Goal: Information Seeking & Learning: Check status

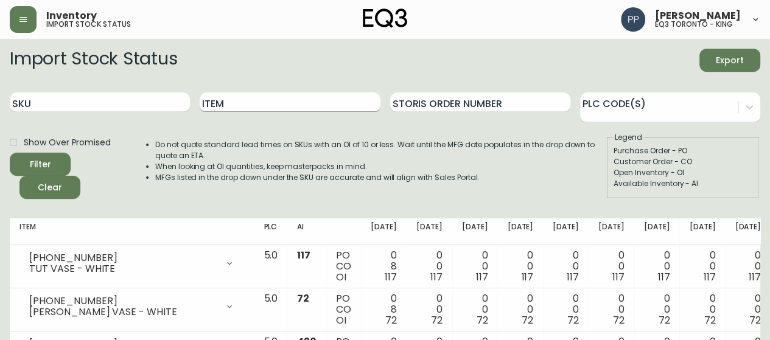
click at [348, 106] on input "Item" at bounding box center [290, 102] width 180 height 19
type input "ember"
click at [10, 153] on button "Filter" at bounding box center [40, 164] width 61 height 23
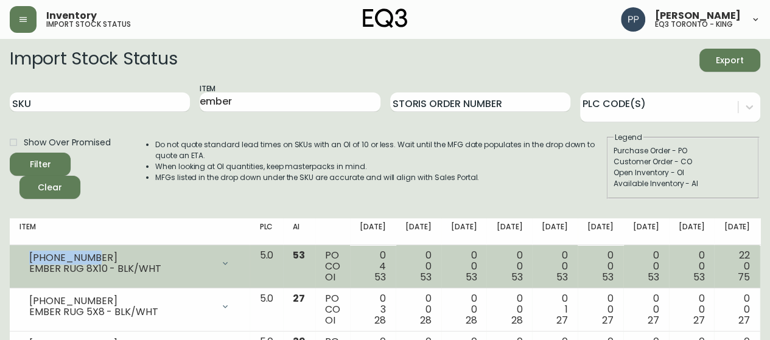
drag, startPoint x: 100, startPoint y: 259, endPoint x: 24, endPoint y: 260, distance: 76.7
click at [24, 260] on div "[PHONE_NUMBER] EMBER RUG 8X10 - BLK/WHT" at bounding box center [129, 263] width 220 height 27
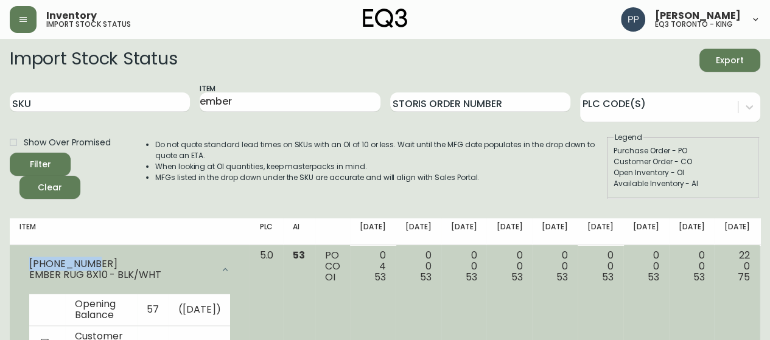
copy div "[PHONE_NUMBER]"
click at [142, 267] on div "[PHONE_NUMBER]" at bounding box center [121, 264] width 184 height 11
click at [28, 279] on div "[PHONE_NUMBER] EMBER RUG 8X10 - BLK/WHT" at bounding box center [129, 269] width 220 height 39
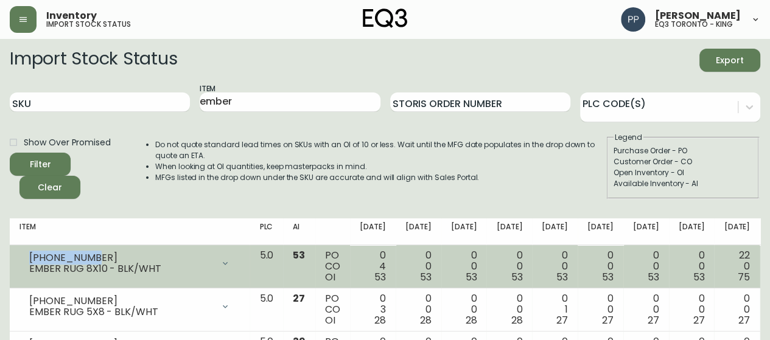
drag, startPoint x: 28, startPoint y: 267, endPoint x: 43, endPoint y: 265, distance: 15.3
click at [66, 263] on div "[PHONE_NUMBER] EMBER RUG 8X10 - BLK/WHT" at bounding box center [129, 263] width 220 height 27
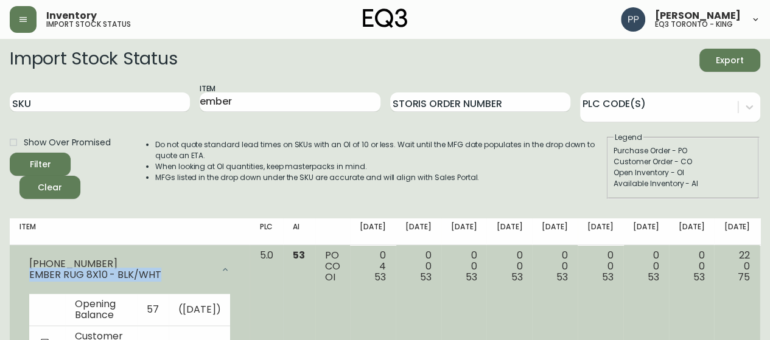
drag, startPoint x: 30, startPoint y: 274, endPoint x: 184, endPoint y: 276, distance: 154.0
click at [185, 276] on div "EMBER RUG 8X10 - BLK/WHT" at bounding box center [121, 275] width 184 height 11
copy div "EMBER RUG 8X10 - BLK/WHT"
click at [184, 276] on div "EMBER RUG 8X10 - BLK/WHT" at bounding box center [121, 275] width 184 height 11
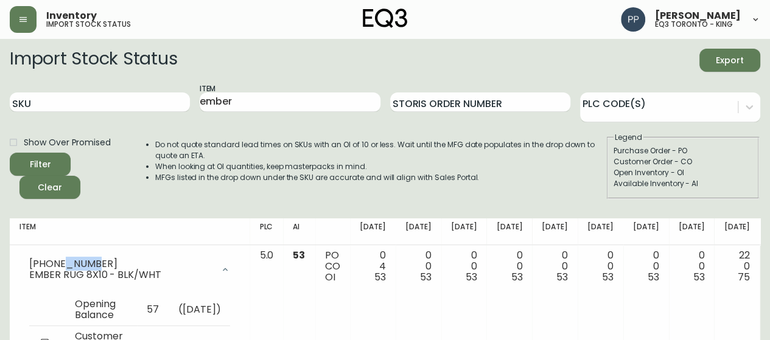
drag, startPoint x: 96, startPoint y: 261, endPoint x: 89, endPoint y: 238, distance: 24.1
click at [61, 259] on div "[PHONE_NUMBER]" at bounding box center [121, 264] width 184 height 11
click at [91, 236] on th "Item" at bounding box center [130, 231] width 240 height 27
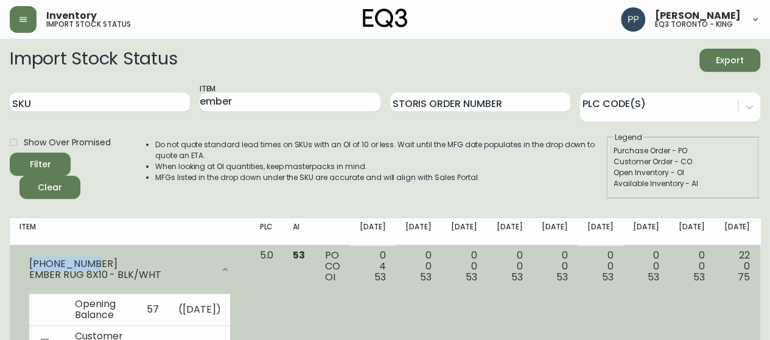
drag, startPoint x: 100, startPoint y: 265, endPoint x: 18, endPoint y: 248, distance: 83.4
copy div "[PHONE_NUMBER]"
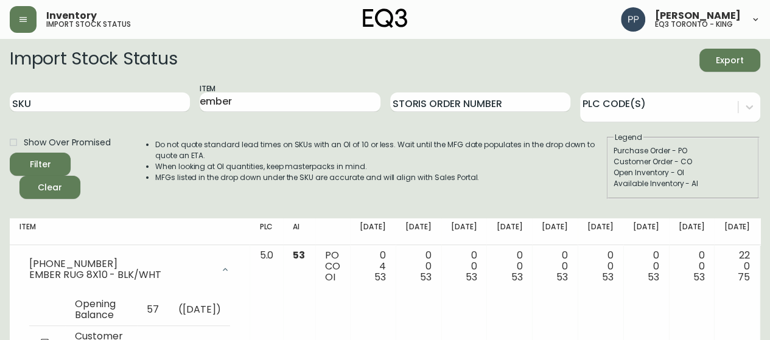
drag, startPoint x: 265, startPoint y: 104, endPoint x: 54, endPoint y: 92, distance: 212.1
click at [66, 100] on div "SKU Item ember Storis Order Number PLC Code(s)" at bounding box center [385, 103] width 750 height 40
click at [57, 100] on input "SKU" at bounding box center [100, 102] width 180 height 19
paste input "[PHONE_NUMBER]"
click at [62, 159] on button "Filter" at bounding box center [40, 164] width 61 height 23
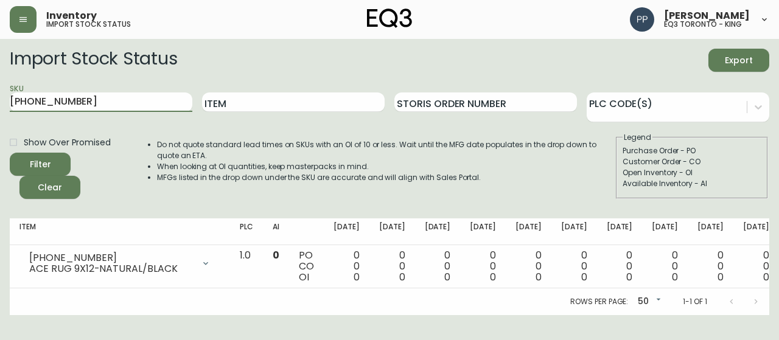
drag, startPoint x: 103, startPoint y: 107, endPoint x: 0, endPoint y: 107, distance: 103.5
click at [0, 107] on main "Import Stock Status Export SKU [PHONE_NUMBER] Item Storis Order Number PLC Code…" at bounding box center [389, 177] width 779 height 276
paste input "7222-0"
click at [101, 206] on div "Import Stock Status Export SKU [PHONE_NUMBER] Item Storis Order Number PLC Code…" at bounding box center [390, 129] width 760 height 160
click at [57, 166] on span "Filter" at bounding box center [39, 164] width 41 height 15
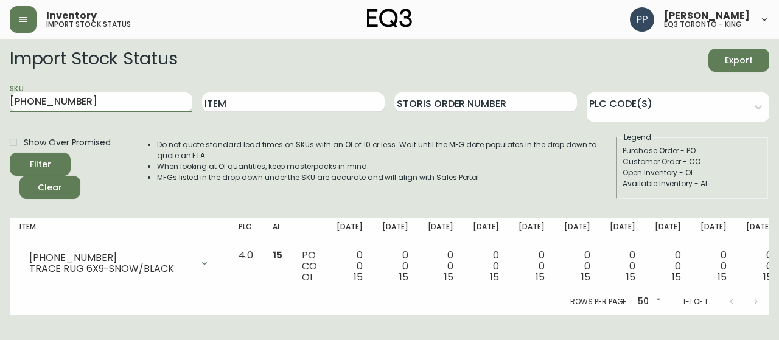
drag, startPoint x: 95, startPoint y: 102, endPoint x: 0, endPoint y: 102, distance: 94.9
click at [0, 102] on main "Import Stock Status Export SKU [PHONE_NUMBER] Item Storis Order Number PLC Code…" at bounding box center [389, 177] width 779 height 276
paste input "718-1"
type input "[PHONE_NUMBER]"
click at [0, 102] on main "Import Stock Status Export SKU [PHONE_NUMBER] Item Storis Order Number PLC Code…" at bounding box center [389, 177] width 779 height 276
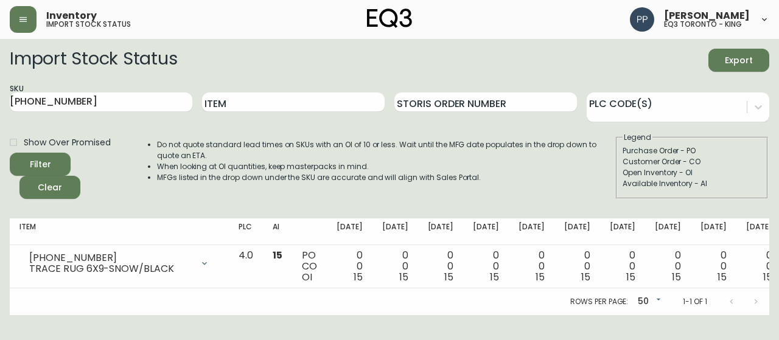
click at [54, 160] on span "Filter" at bounding box center [39, 164] width 41 height 15
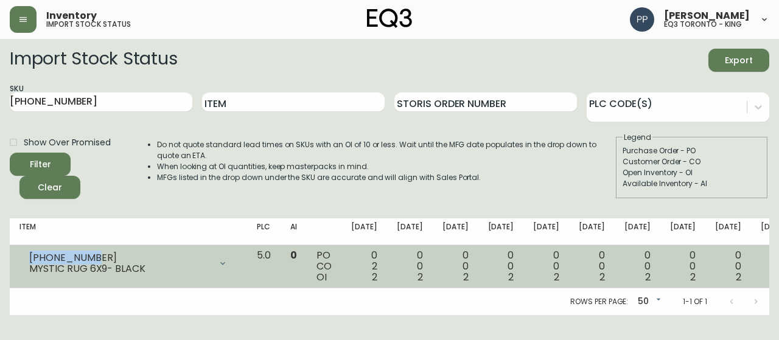
drag, startPoint x: 69, startPoint y: 255, endPoint x: 21, endPoint y: 255, distance: 48.7
click at [21, 255] on div "[PHONE_NUMBER] MYSTIC RUG 6X9- BLACK" at bounding box center [128, 263] width 218 height 27
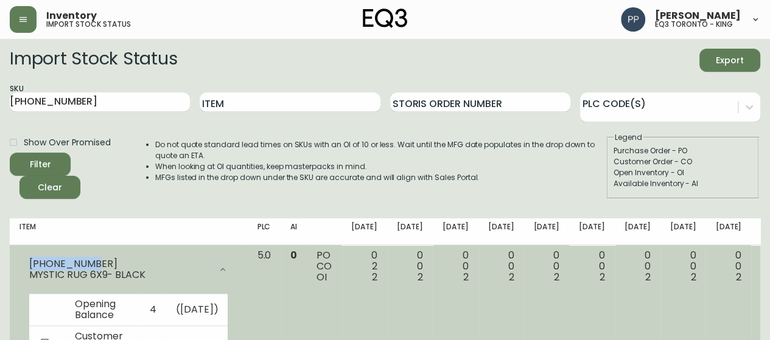
copy div "[PHONE_NUMBER]"
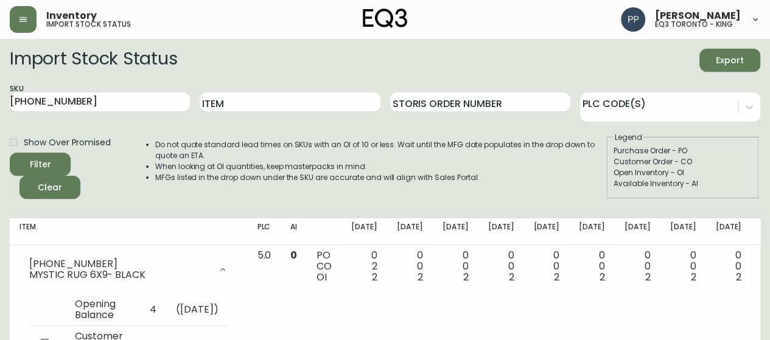
drag, startPoint x: 86, startPoint y: 99, endPoint x: 0, endPoint y: 102, distance: 86.5
click at [0, 102] on main "Import Stock Status Export SKU [PHONE_NUMBER] Item Storis Order Number PLC Code…" at bounding box center [385, 306] width 770 height 534
click at [300, 103] on input "Item" at bounding box center [290, 102] width 180 height 19
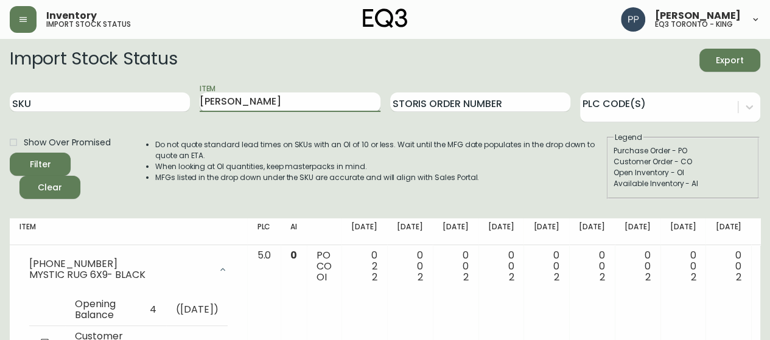
type input "[PERSON_NAME]"
click at [10, 153] on button "Filter" at bounding box center [40, 164] width 61 height 23
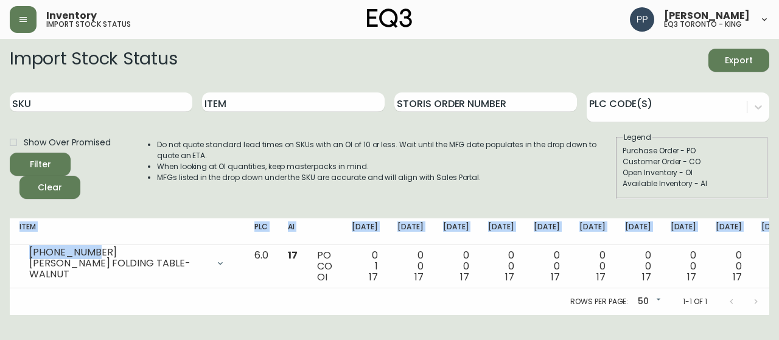
drag, startPoint x: 94, startPoint y: 258, endPoint x: 0, endPoint y: 258, distance: 94.3
click at [0, 258] on main "Import Stock Status Export SKU Item Storis Order Number PLC Code(s) Show Over P…" at bounding box center [389, 177] width 779 height 276
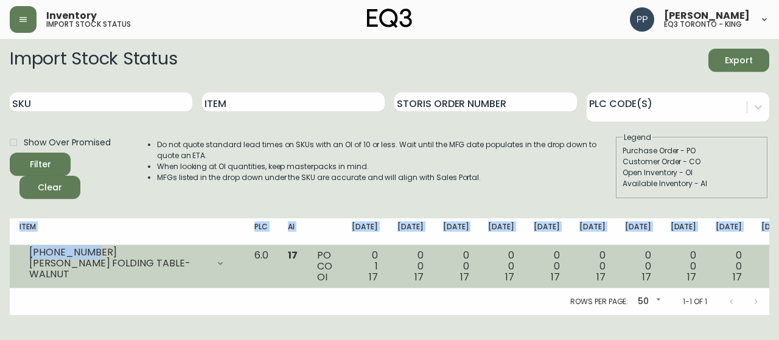
click at [46, 250] on div "[PHONE_NUMBER] [PERSON_NAME] FOLDING TABLE-WALNUT" at bounding box center [126, 263] width 215 height 27
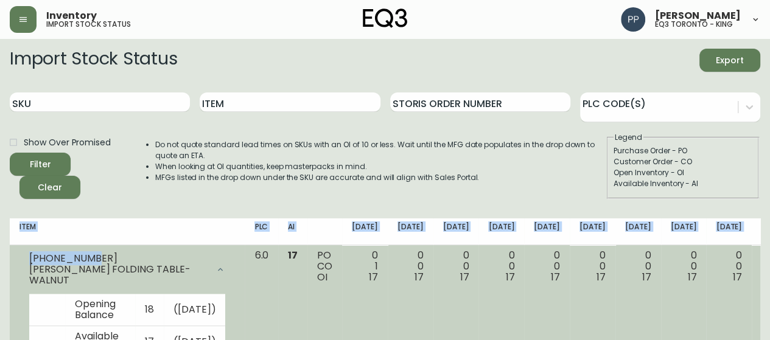
click at [117, 254] on div "[PHONE_NUMBER] [PERSON_NAME] FOLDING TABLE-WALNUT" at bounding box center [126, 269] width 215 height 39
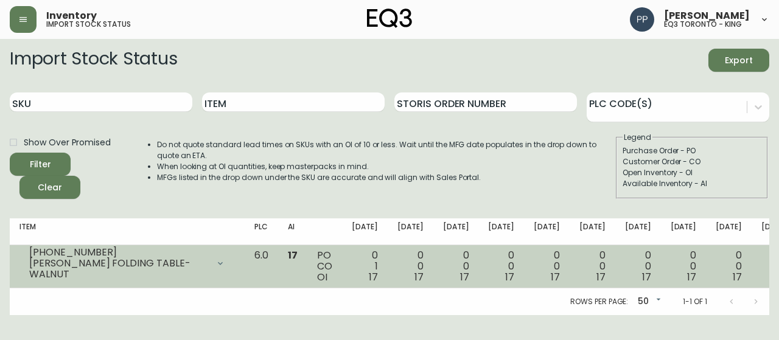
click at [107, 264] on div "[PERSON_NAME] FOLDING TABLE-WALNUT" at bounding box center [118, 269] width 179 height 22
drag, startPoint x: 95, startPoint y: 255, endPoint x: 19, endPoint y: 255, distance: 76.1
click at [19, 255] on td "[PHONE_NUMBER] [PERSON_NAME] FOLDING TABLE-WALNUT Opening Balance 18 ( [DATE] )…" at bounding box center [127, 266] width 235 height 43
copy div "[PHONE_NUMBER]"
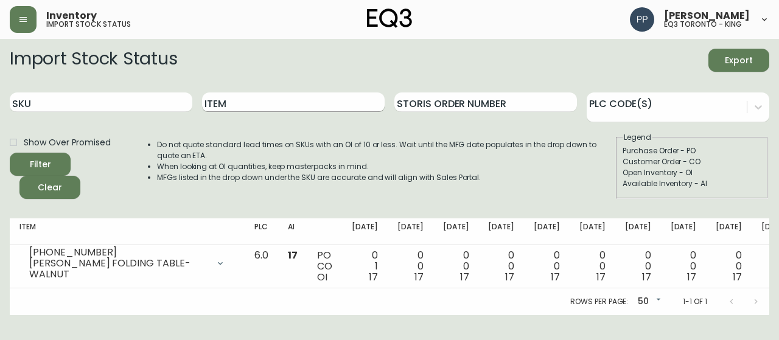
click at [254, 103] on input "Item" at bounding box center [293, 102] width 183 height 19
click at [10, 153] on button "Filter" at bounding box center [40, 164] width 61 height 23
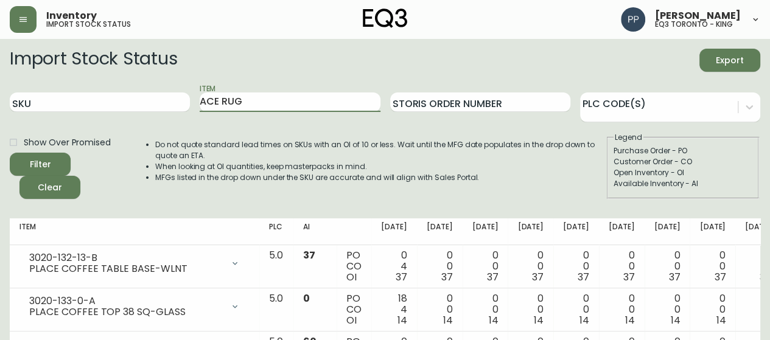
type input "ACE RUG"
click at [10, 153] on button "Filter" at bounding box center [40, 164] width 61 height 23
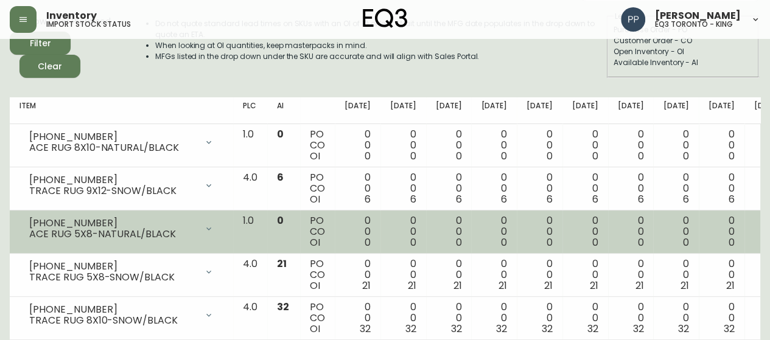
scroll to position [122, 0]
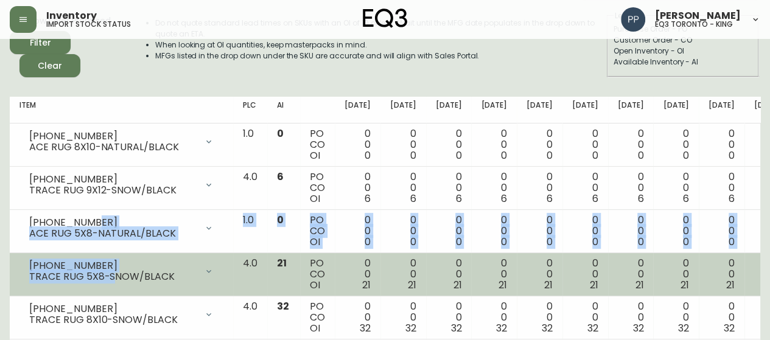
drag, startPoint x: 97, startPoint y: 221, endPoint x: 111, endPoint y: 278, distance: 58.9
click at [111, 278] on tbody "[PHONE_NUMBER] ACE RUG 8X10-NATURAL/BLACK Opening Balance 0 ( [DATE] ) Availabl…" at bounding box center [491, 340] width 962 height 432
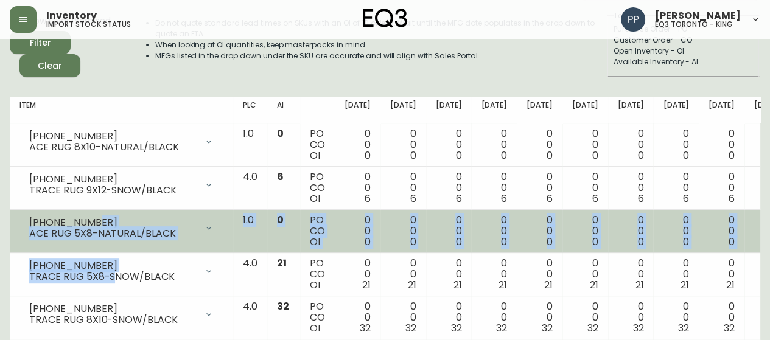
click at [101, 229] on div "ACE RUG 5X8-NATURAL/BLACK" at bounding box center [112, 233] width 167 height 11
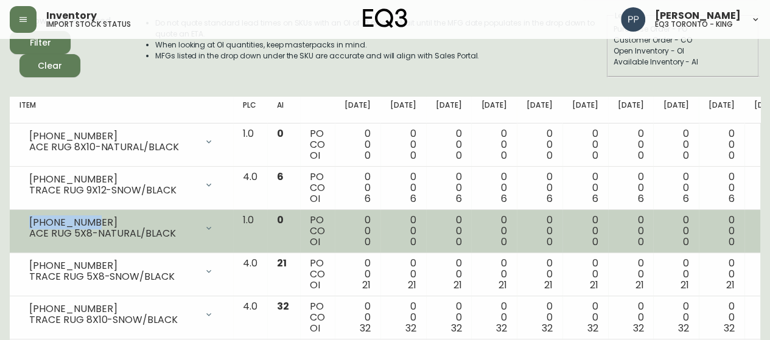
drag, startPoint x: 102, startPoint y: 222, endPoint x: 28, endPoint y: 220, distance: 74.3
click at [28, 220] on div "[PHONE_NUMBER] ACE RUG 5X8-NATURAL/BLACK" at bounding box center [121, 228] width 204 height 27
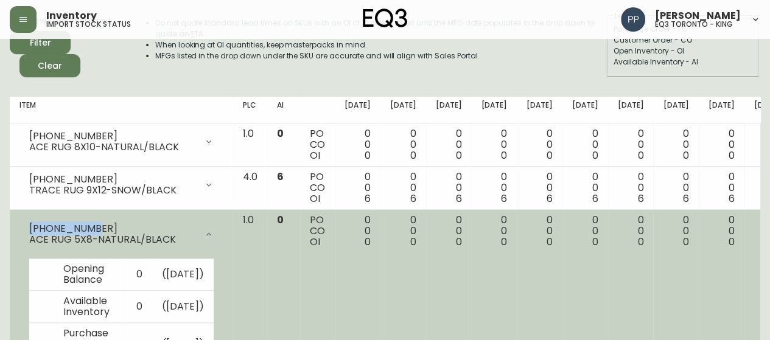
copy div "[PHONE_NUMBER]"
click at [115, 231] on div "[PHONE_NUMBER]" at bounding box center [112, 228] width 167 height 11
drag, startPoint x: 184, startPoint y: 240, endPoint x: 88, endPoint y: 239, distance: 96.2
click at [94, 240] on div "[PHONE_NUMBER] ACE RUG 5X8-NATURAL/BLACK" at bounding box center [121, 234] width 204 height 39
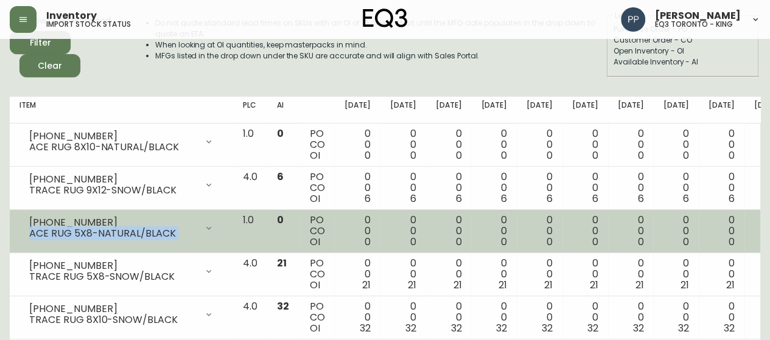
drag, startPoint x: 30, startPoint y: 234, endPoint x: 181, endPoint y: 236, distance: 150.9
click at [182, 236] on div "ACE RUG 5X8-NATURAL/BLACK" at bounding box center [112, 233] width 167 height 11
copy div "ACE RUG 5X8-NATURAL/BLACK"
